Goal: Task Accomplishment & Management: Use online tool/utility

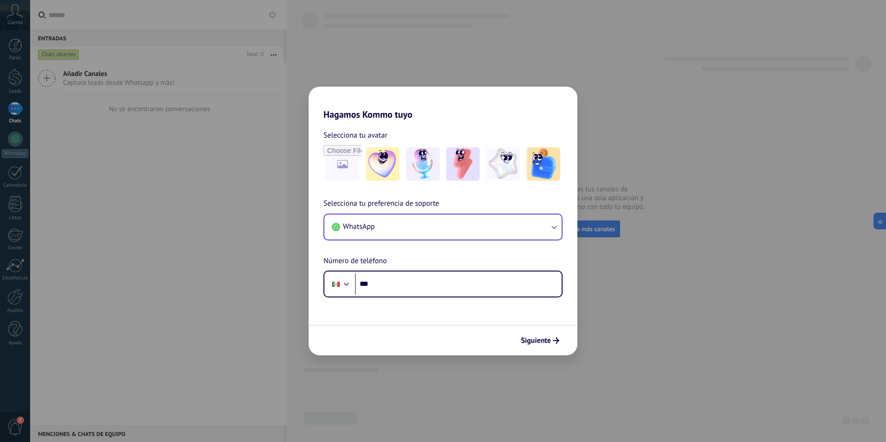
click at [562, 223] on div "WhatsApp" at bounding box center [443, 227] width 239 height 27
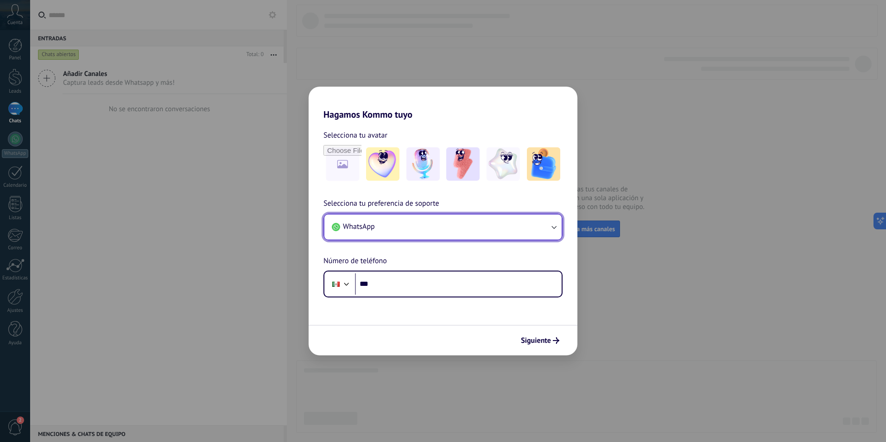
click at [550, 228] on icon "button" at bounding box center [553, 226] width 9 height 9
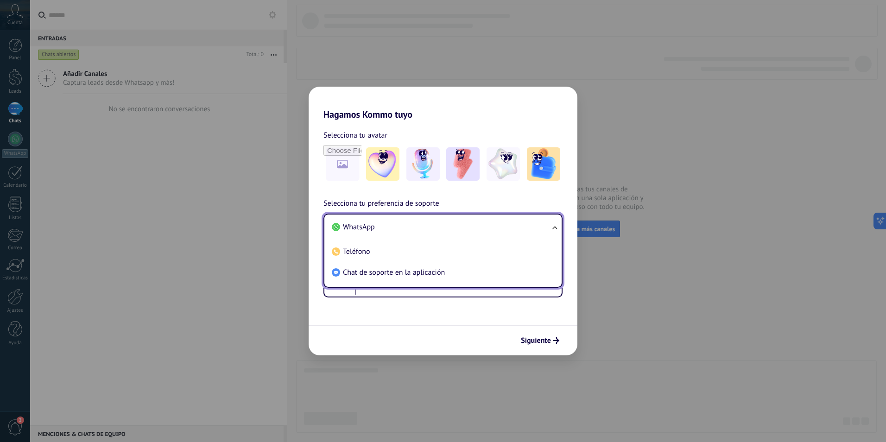
click at [551, 224] on ul "WhatsApp Teléfono Chat de soporte en la aplicación" at bounding box center [443, 251] width 239 height 74
click at [485, 340] on div "Siguiente" at bounding box center [443, 340] width 269 height 31
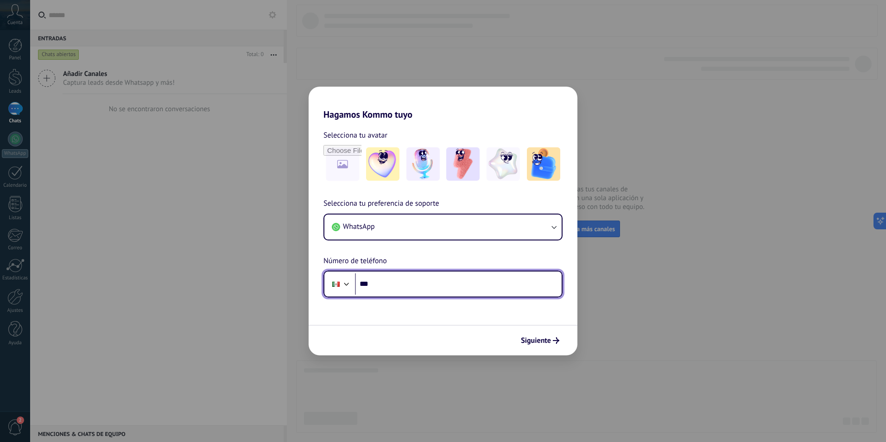
click at [432, 288] on input "***" at bounding box center [458, 283] width 207 height 21
type input "**********"
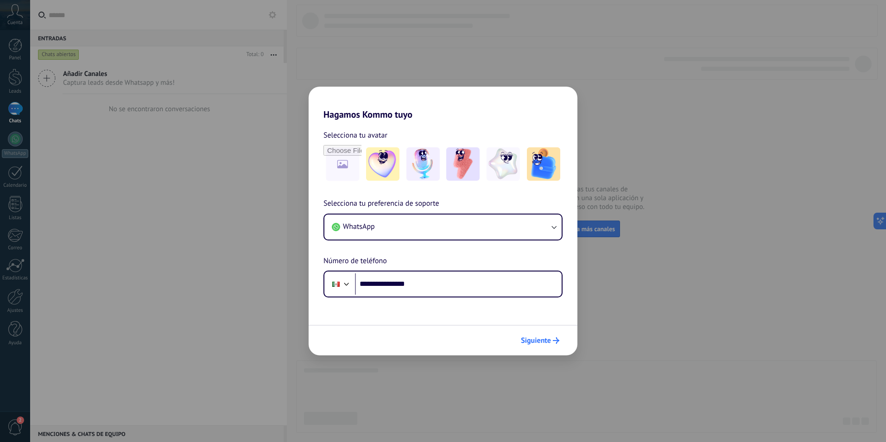
click at [538, 338] on span "Siguiente" at bounding box center [536, 340] width 30 height 6
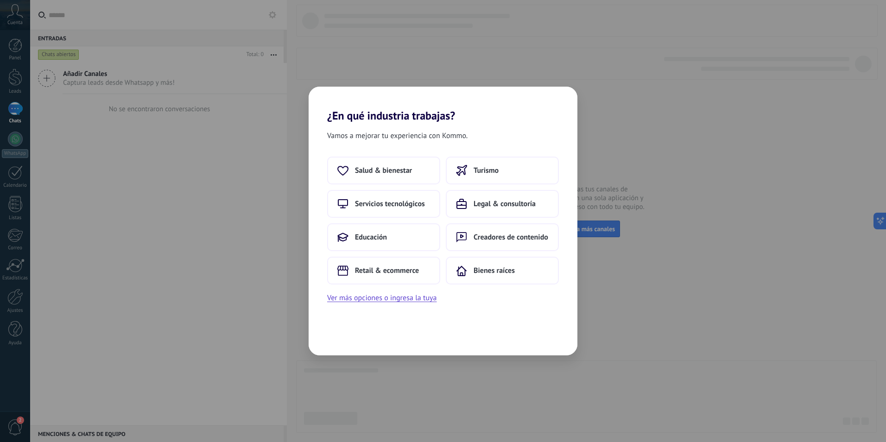
click at [715, 297] on div "¿En qué industria trabajas? Vamos a mejorar tu experiencia con Kommo. Salud & b…" at bounding box center [443, 221] width 886 height 442
drag, startPoint x: 57, startPoint y: 93, endPoint x: 55, endPoint y: 82, distance: 10.8
click at [58, 92] on div "¿En qué industria trabajas? Vamos a mejorar tu experiencia con Kommo. Salud & b…" at bounding box center [443, 221] width 886 height 442
drag, startPoint x: 55, startPoint y: 80, endPoint x: 644, endPoint y: 108, distance: 589.7
click at [140, 77] on div "¿En qué industria trabajas? Vamos a mejorar tu experiencia con Kommo. Salud & b…" at bounding box center [443, 221] width 886 height 442
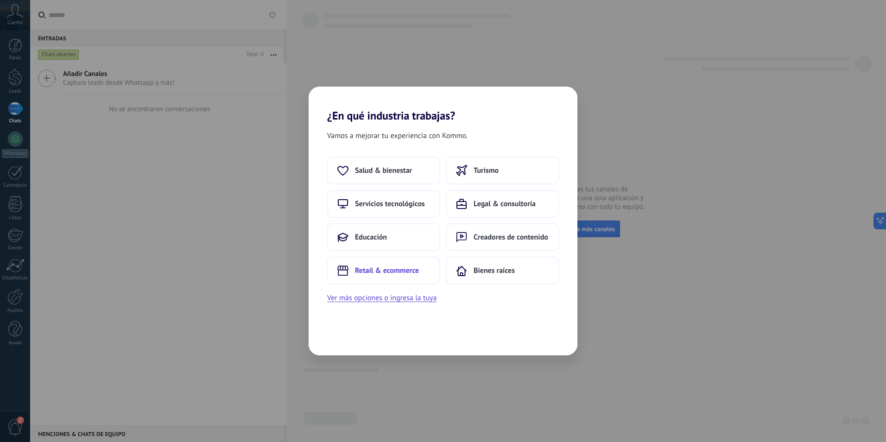
click at [384, 269] on span "Retail & ecommerce" at bounding box center [387, 270] width 64 height 9
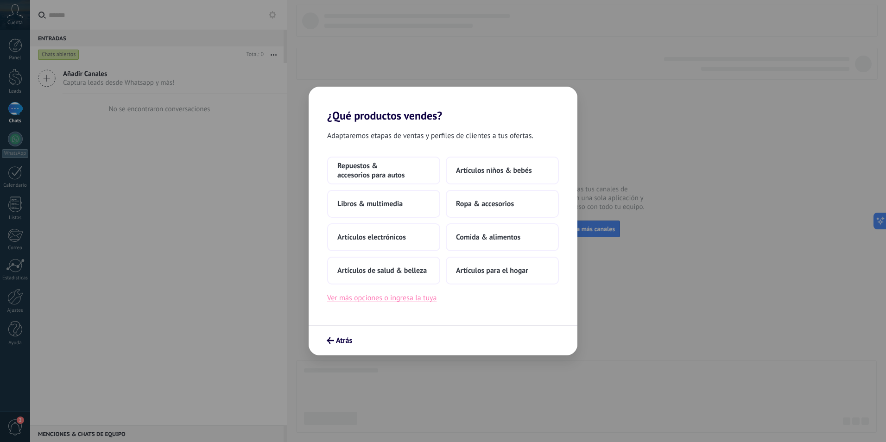
click at [387, 302] on button "Ver más opciones o ingresa la tuya" at bounding box center [381, 298] width 109 height 12
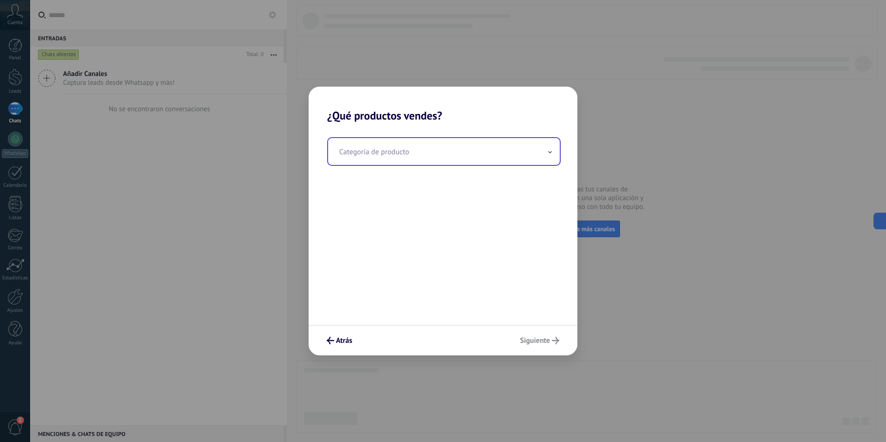
click at [396, 147] on input "text" at bounding box center [444, 151] width 232 height 27
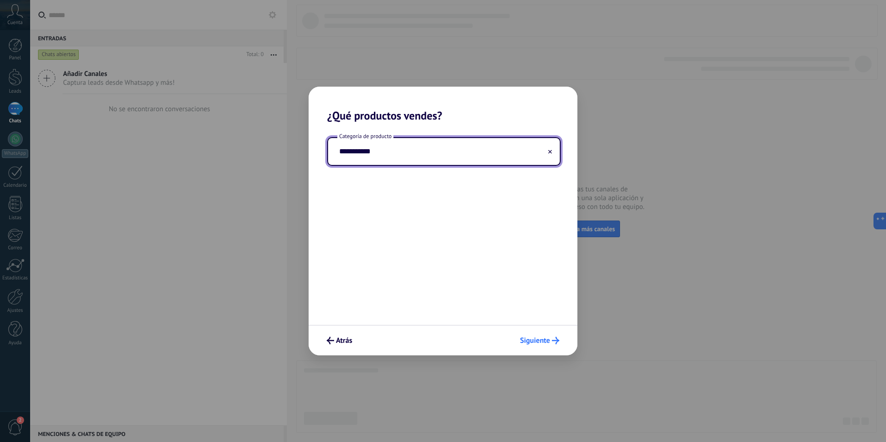
type input "**********"
click at [539, 341] on span "Siguiente" at bounding box center [535, 340] width 30 height 6
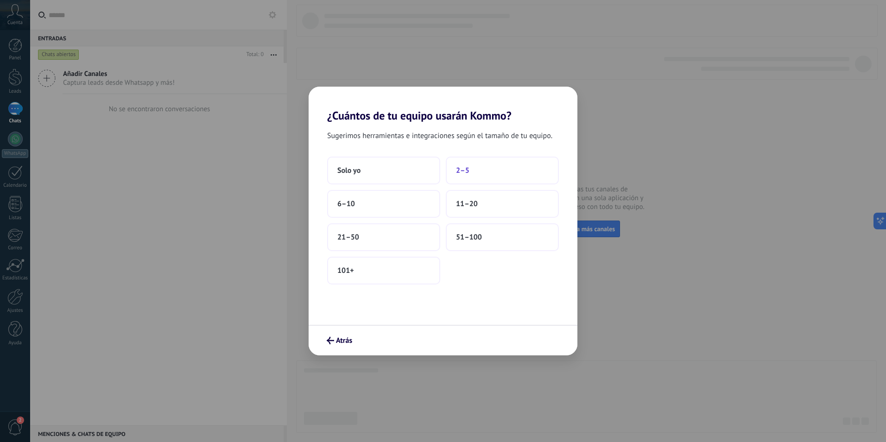
click at [475, 164] on button "2–5" at bounding box center [502, 171] width 113 height 28
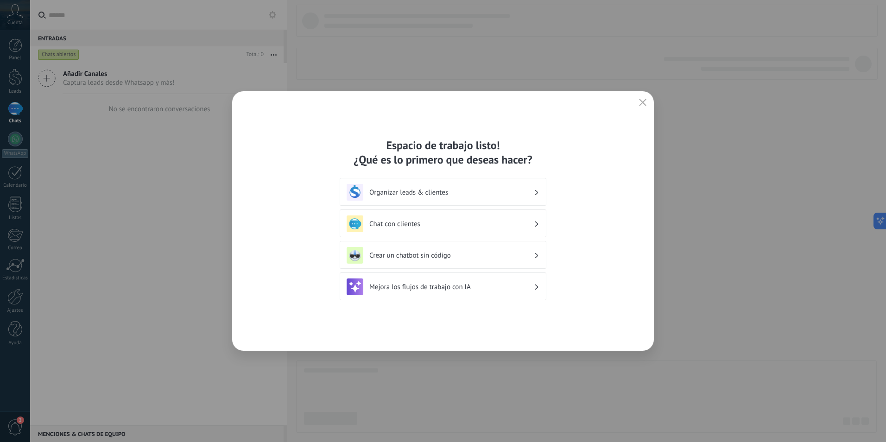
click at [520, 227] on h3 "Chat con clientes" at bounding box center [451, 224] width 165 height 9
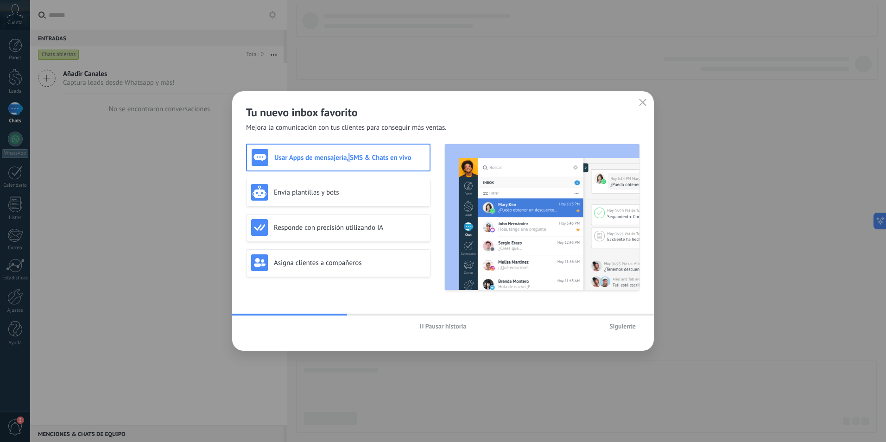
click at [349, 166] on div "Usar Apps de mensajería, SMS & Chats en vivo" at bounding box center [338, 158] width 184 height 28
click at [614, 327] on span "Siguiente" at bounding box center [622, 326] width 26 height 6
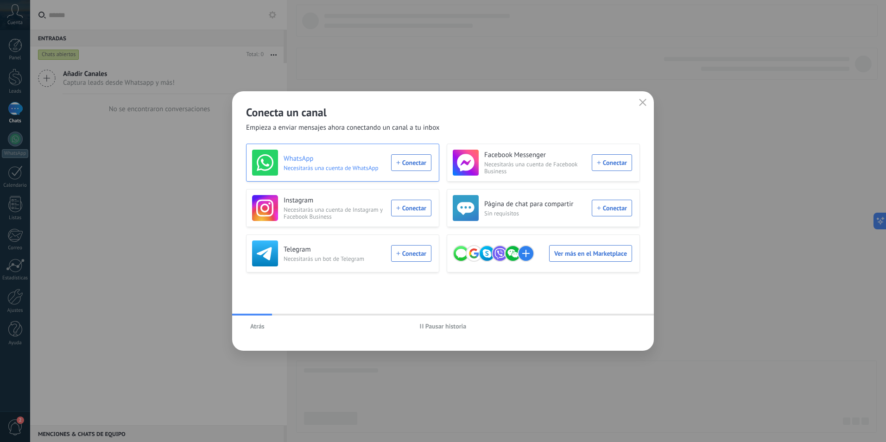
click at [429, 160] on div "WhatsApp Necesitarás una cuenta de WhatsApp Conectar" at bounding box center [341, 163] width 179 height 26
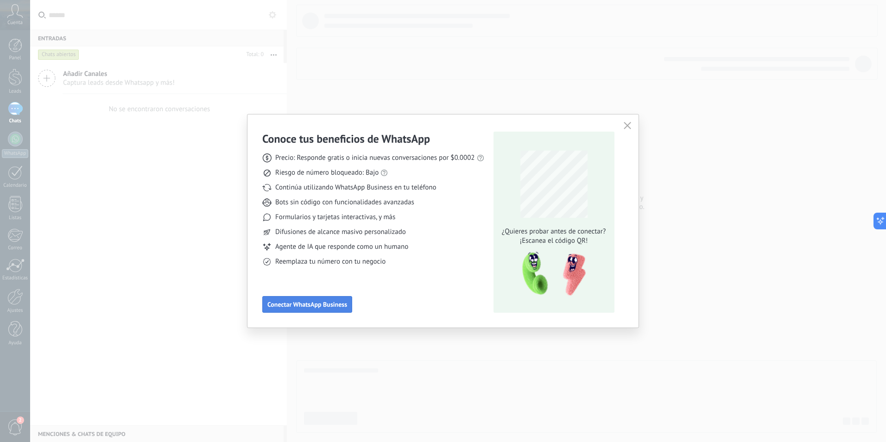
click at [328, 303] on span "Conectar WhatsApp Business" at bounding box center [307, 304] width 80 height 6
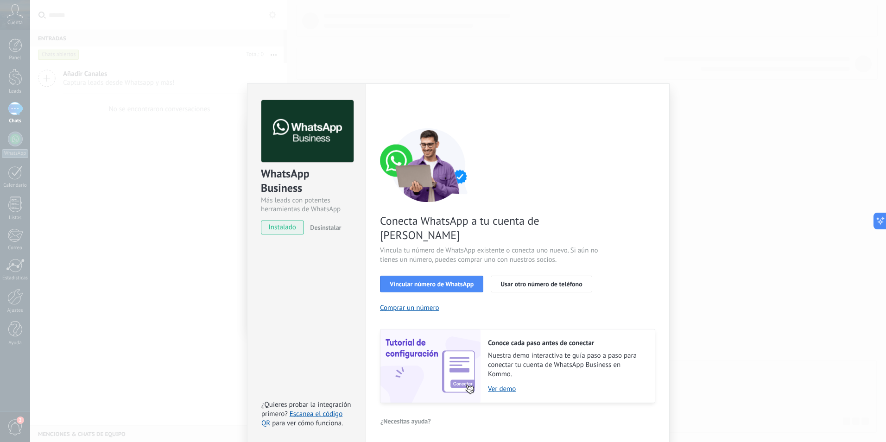
click at [220, 145] on div "WhatsApp Business Más leads con potentes herramientas de WhatsApp instalado Des…" at bounding box center [458, 221] width 856 height 442
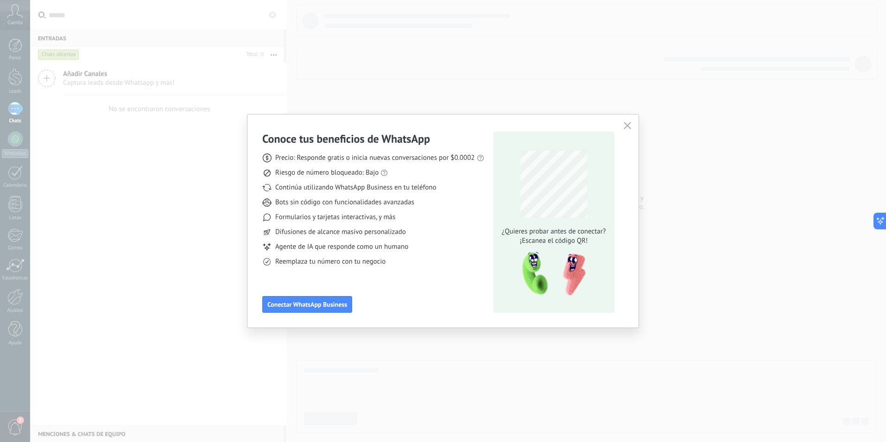
click at [113, 187] on div "Conoce tus beneficios de WhatsApp Precio: Responde gratis o inicia nuevas conve…" at bounding box center [443, 221] width 886 height 442
